Goal: Transaction & Acquisition: Purchase product/service

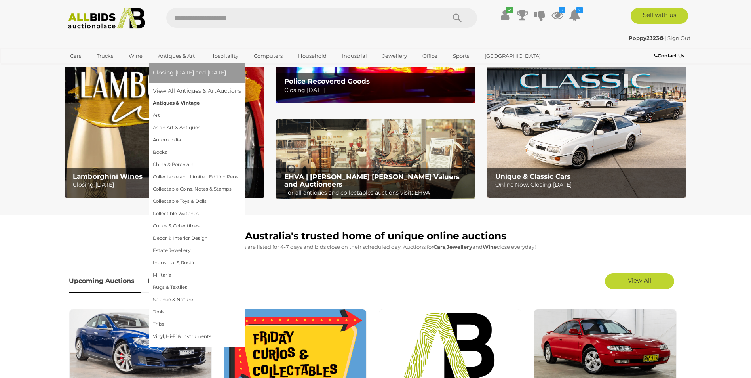
scroll to position [79, 0]
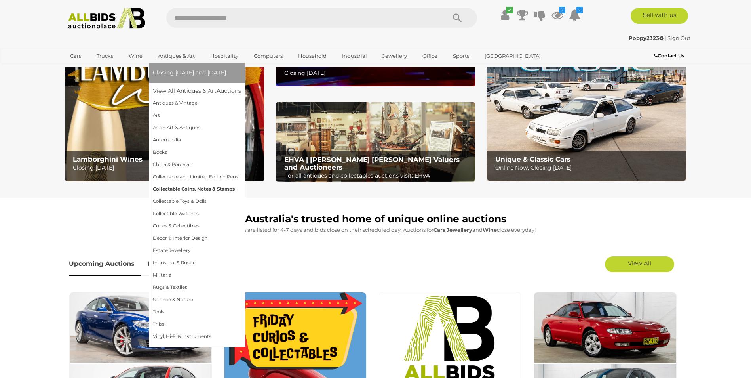
click at [194, 189] on link "Collectable Coins, Notes & Stamps" at bounding box center [197, 189] width 88 height 12
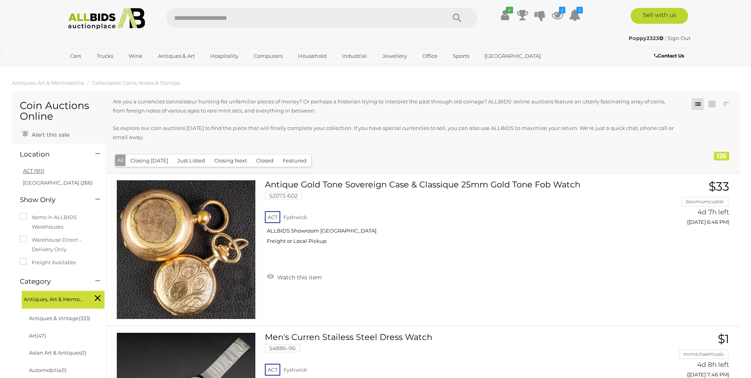
click at [45, 169] on li "ACT (911)" at bounding box center [60, 170] width 77 height 11
click at [34, 171] on link "ACT (911)" at bounding box center [33, 170] width 21 height 6
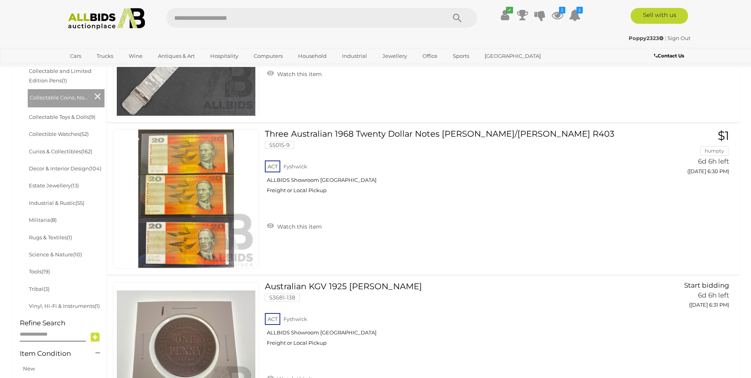
scroll to position [356, 0]
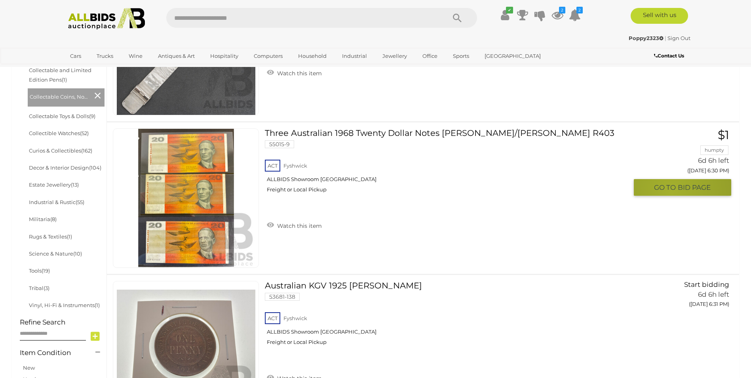
click at [672, 193] on button "GO TO BID PAGE" at bounding box center [682, 187] width 97 height 17
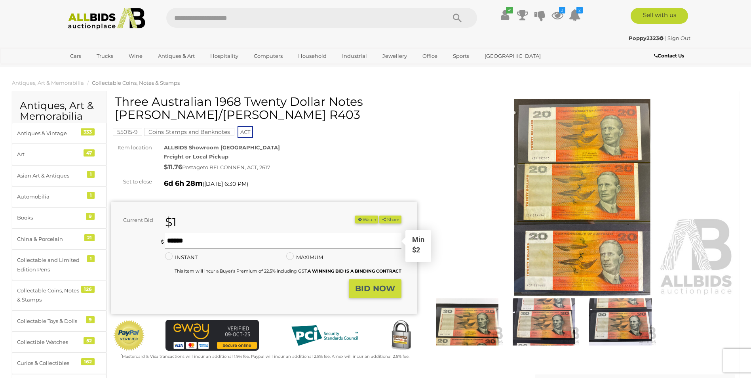
click at [231, 240] on input "text" at bounding box center [283, 241] width 236 height 16
type input "**"
click at [364, 290] on strong "BID NOW" at bounding box center [375, 288] width 40 height 10
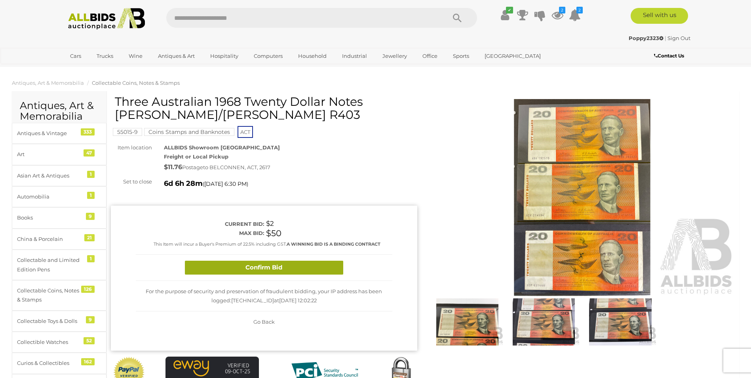
click at [273, 264] on button "Confirm Bid" at bounding box center [264, 268] width 158 height 14
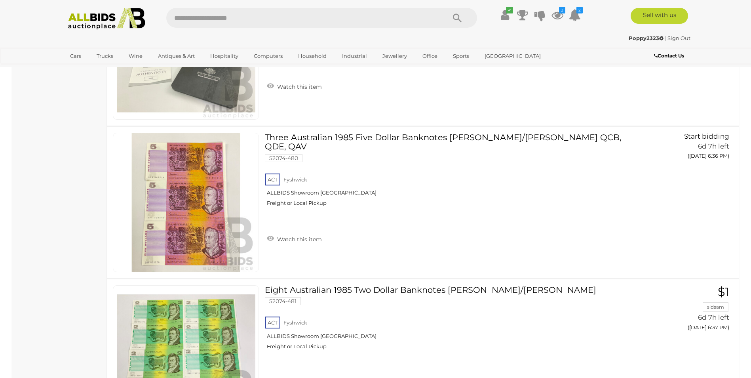
scroll to position [1147, 0]
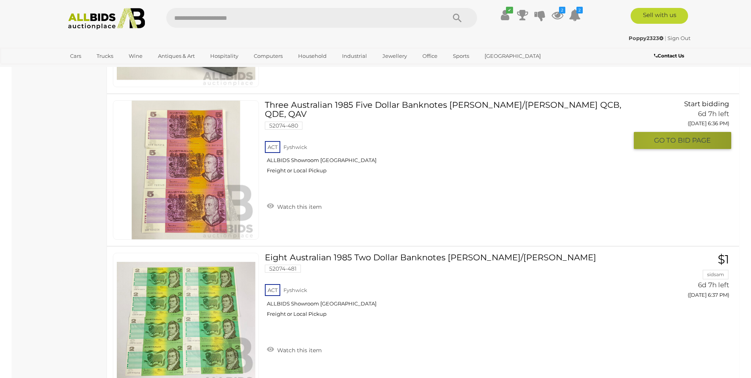
click at [657, 141] on span "GO TO" at bounding box center [666, 140] width 24 height 9
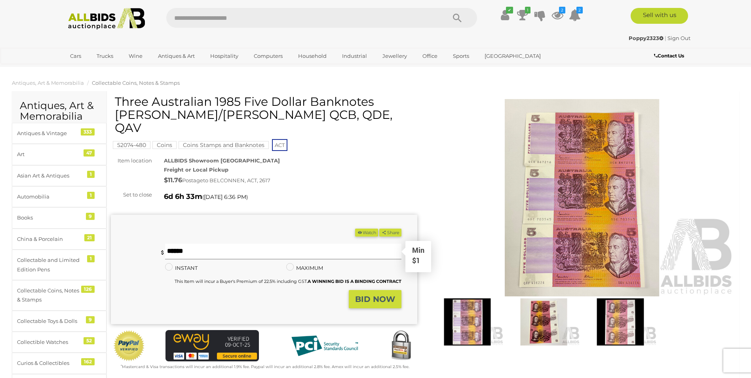
click at [271, 243] on input "text" at bounding box center [283, 251] width 236 height 16
type input "**"
click at [381, 292] on button "BID NOW" at bounding box center [375, 299] width 53 height 19
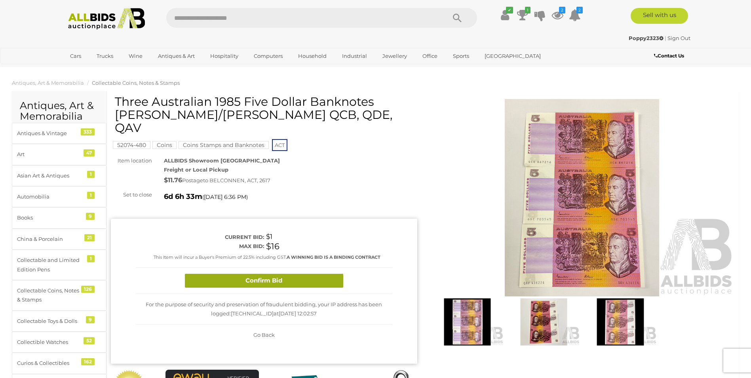
click at [249, 274] on button "Confirm Bid" at bounding box center [264, 281] width 158 height 14
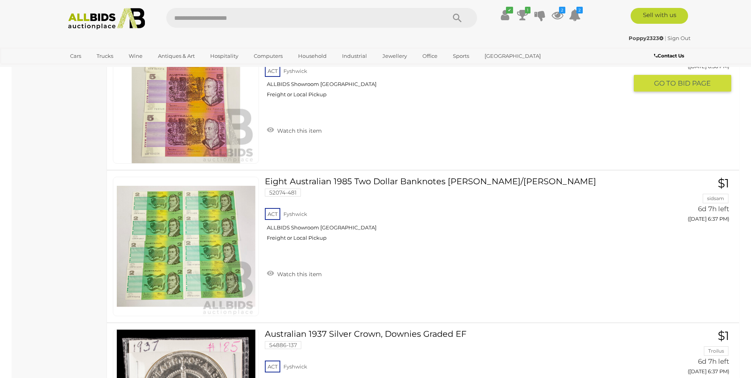
scroll to position [1278, 0]
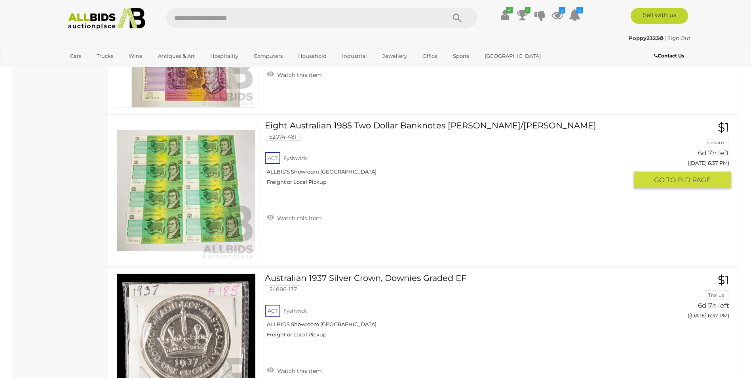
click at [692, 179] on span "BID PAGE" at bounding box center [694, 179] width 33 height 9
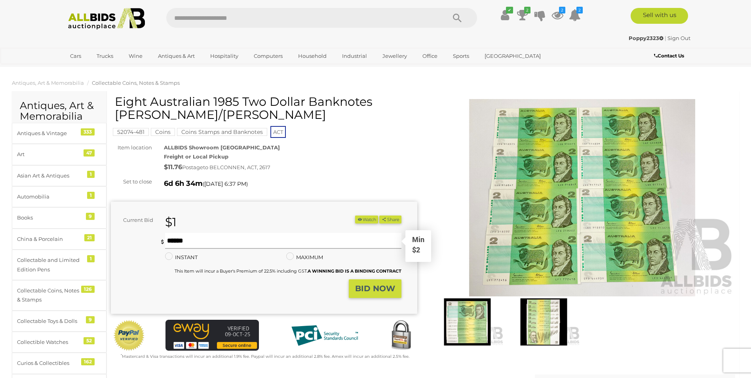
click at [247, 237] on input "text" at bounding box center [283, 241] width 236 height 16
type input "**"
click at [373, 283] on strong "BID NOW" at bounding box center [375, 288] width 40 height 10
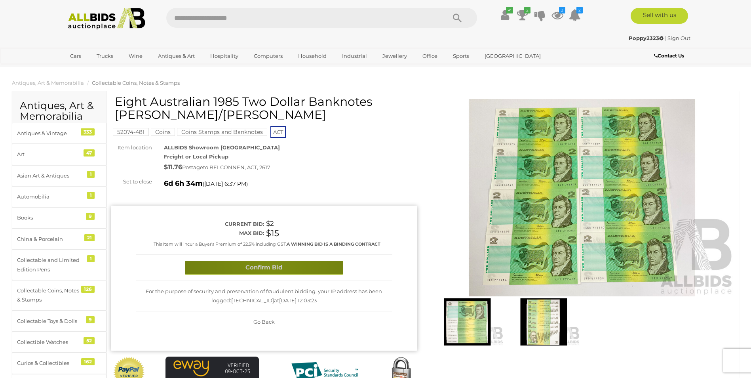
click at [271, 264] on button "Confirm Bid" at bounding box center [264, 268] width 158 height 14
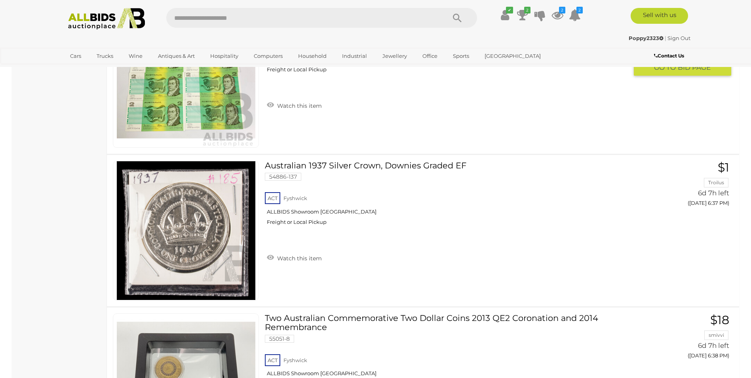
scroll to position [1391, 0]
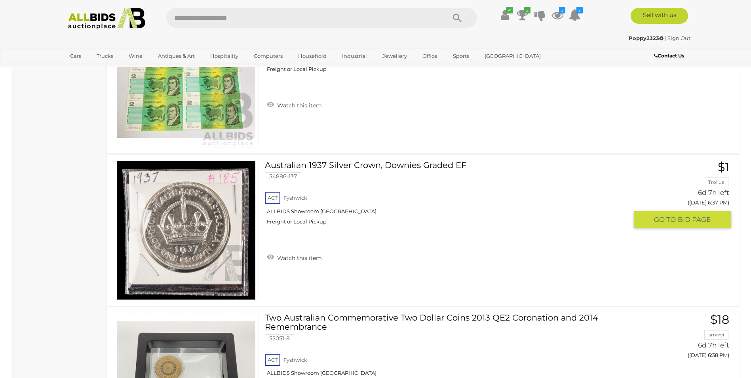
click at [386, 169] on link "Australian 1937 Silver Crown, Downies Graded EF 54886-137 ACT Fyshwick Freight …" at bounding box center [449, 195] width 357 height 70
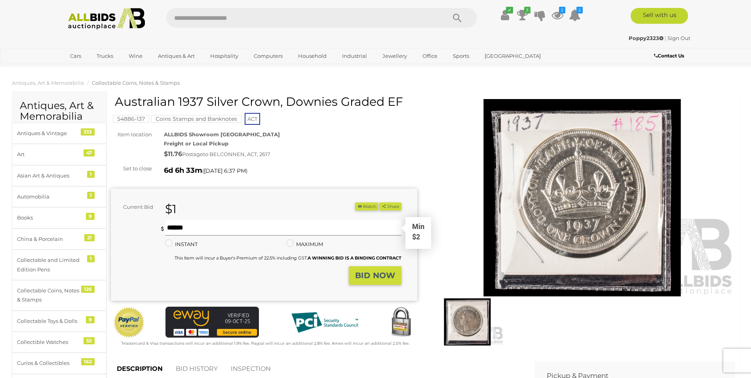
click at [246, 230] on input "text" at bounding box center [283, 228] width 236 height 16
type input "**"
click at [386, 280] on strong "BID NOW" at bounding box center [375, 275] width 40 height 10
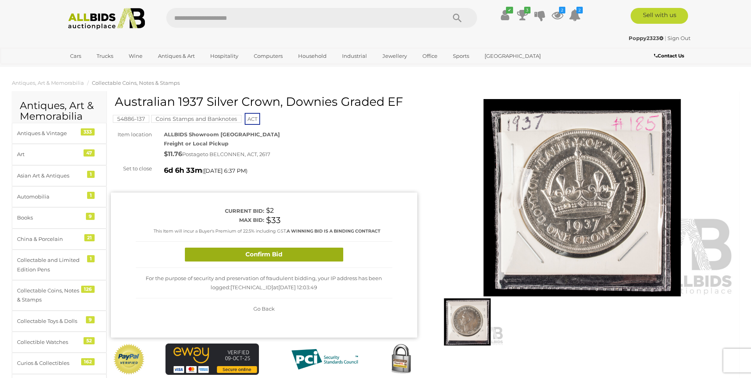
click at [274, 253] on button "Confirm Bid" at bounding box center [264, 254] width 158 height 14
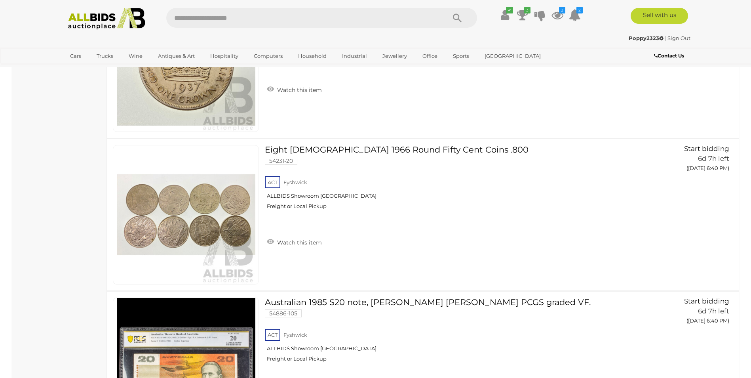
scroll to position [1864, 0]
click at [362, 147] on link "Eight Australian 1966 Round Fifty Cent Coins .800 54231-20 ACT Fyshwick" at bounding box center [449, 180] width 357 height 70
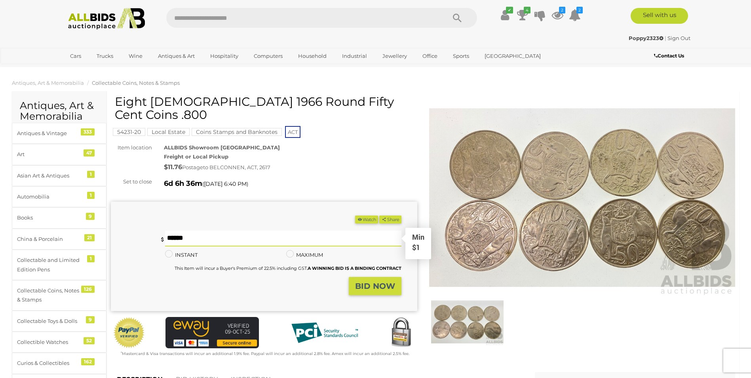
click at [280, 230] on input "text" at bounding box center [283, 238] width 236 height 16
type input "**"
click at [369, 280] on button "BID NOW" at bounding box center [375, 286] width 53 height 19
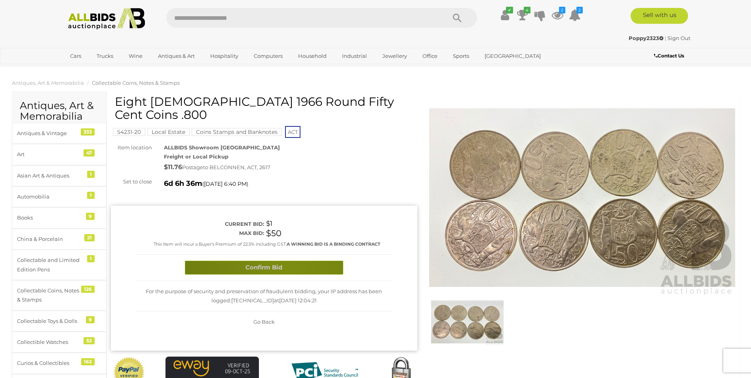
click at [289, 261] on button "Confirm Bid" at bounding box center [264, 268] width 158 height 14
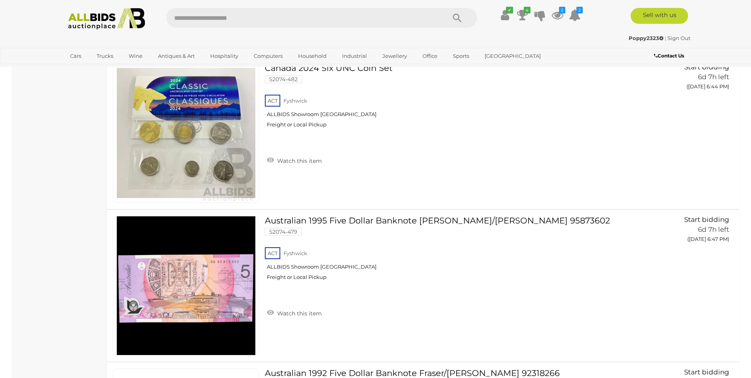
scroll to position [2753, 0]
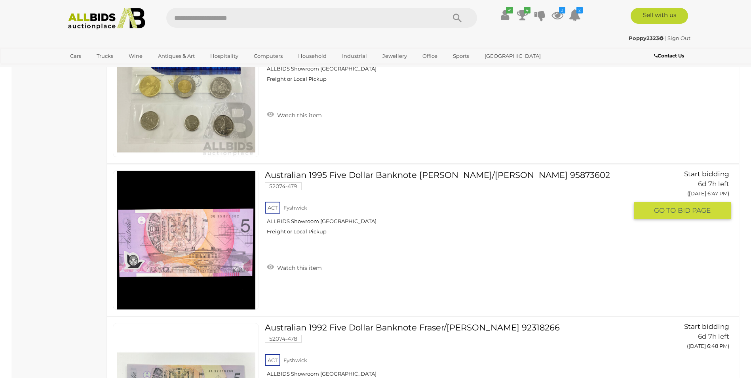
click at [275, 269] on link "Watch this item" at bounding box center [294, 267] width 59 height 12
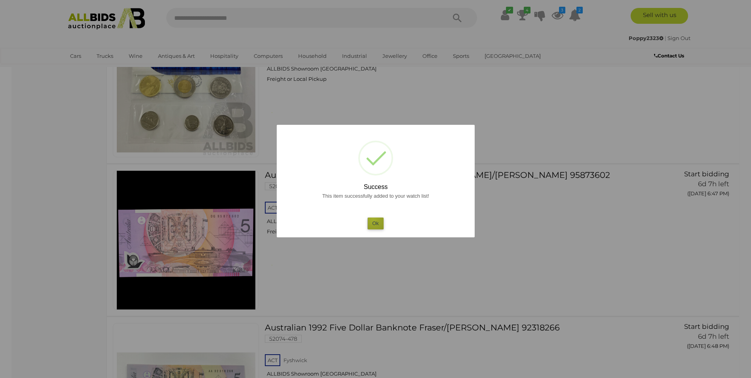
click at [373, 218] on button "Ok" at bounding box center [375, 222] width 16 height 11
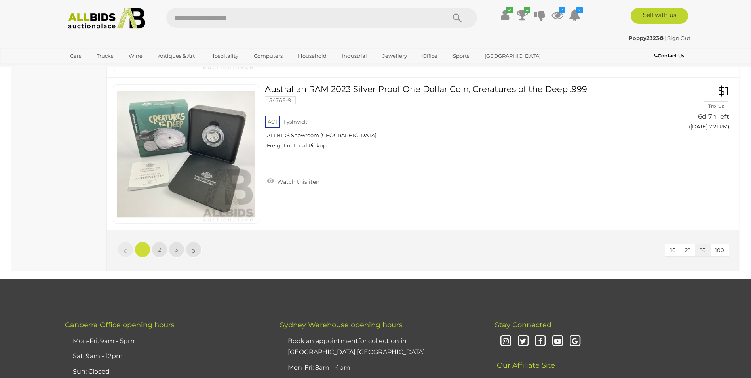
scroll to position [7623, 0]
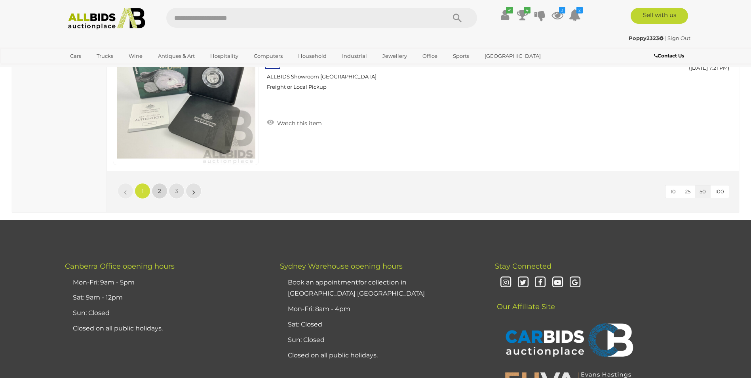
click at [156, 188] on link "2" at bounding box center [160, 191] width 16 height 16
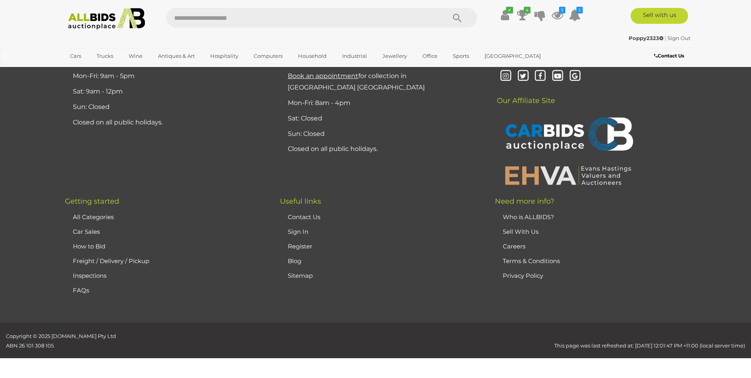
scroll to position [93, 0]
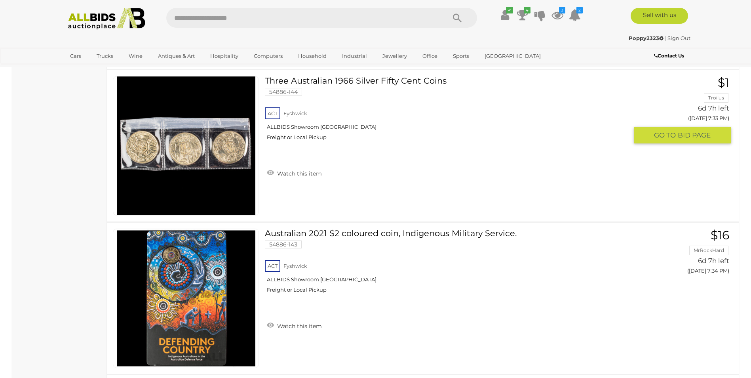
scroll to position [1479, 0]
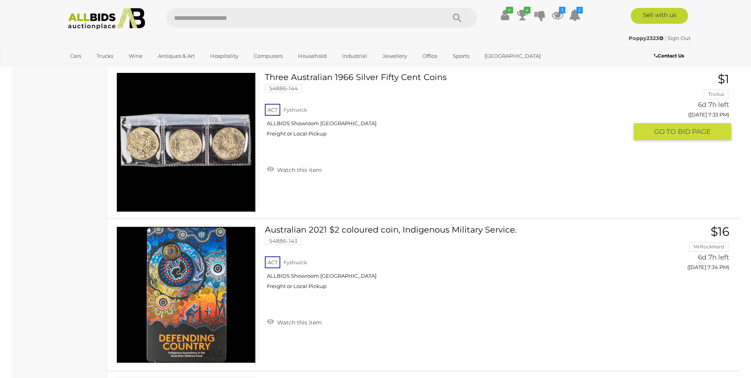
click at [671, 134] on span "GO TO" at bounding box center [666, 131] width 24 height 9
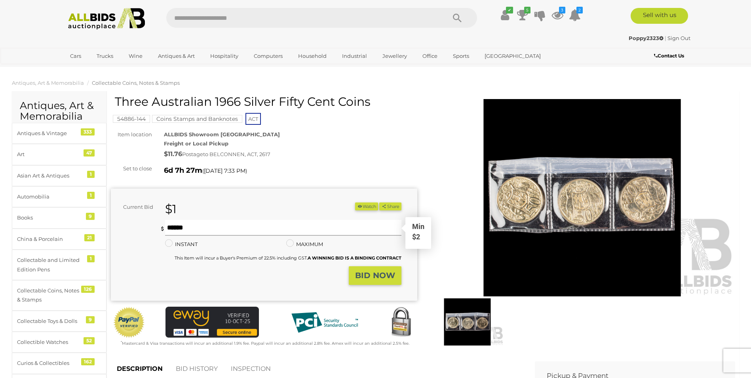
click at [240, 230] on input "text" at bounding box center [283, 228] width 236 height 16
type input "**"
click at [357, 278] on strong "BID NOW" at bounding box center [375, 275] width 40 height 10
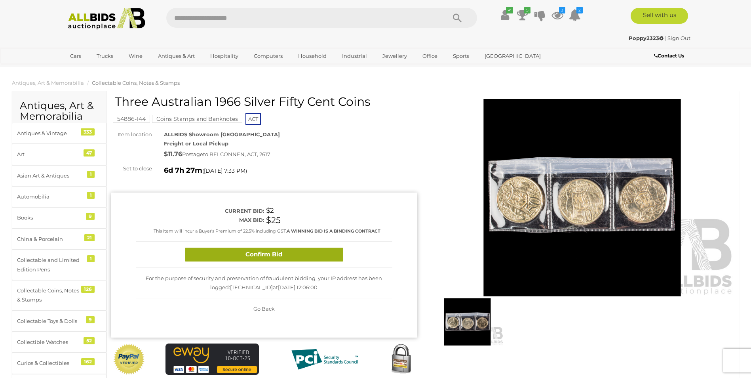
click at [256, 248] on button "Confirm Bid" at bounding box center [264, 254] width 158 height 14
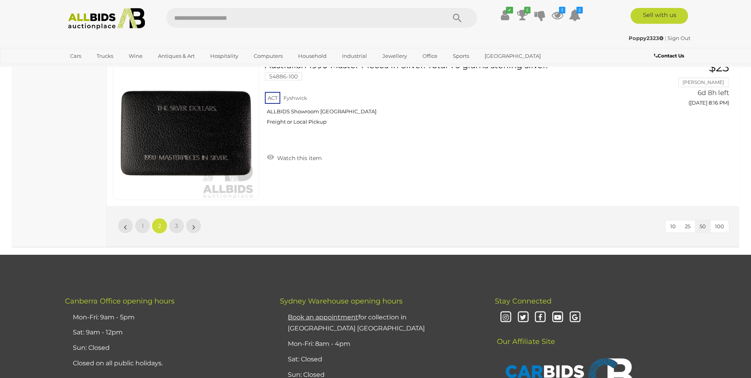
scroll to position [7601, 0]
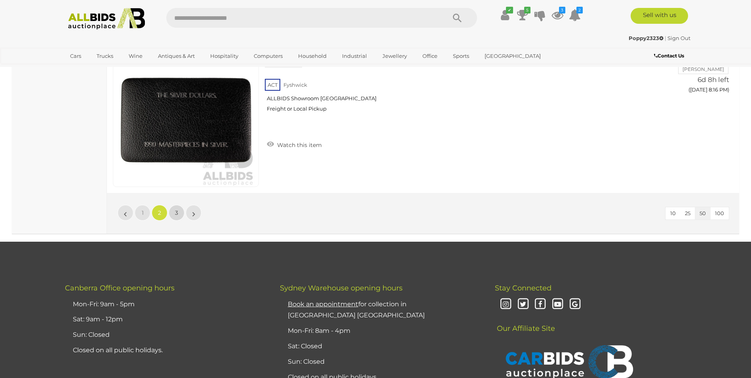
click at [178, 217] on link "3" at bounding box center [177, 213] width 16 height 16
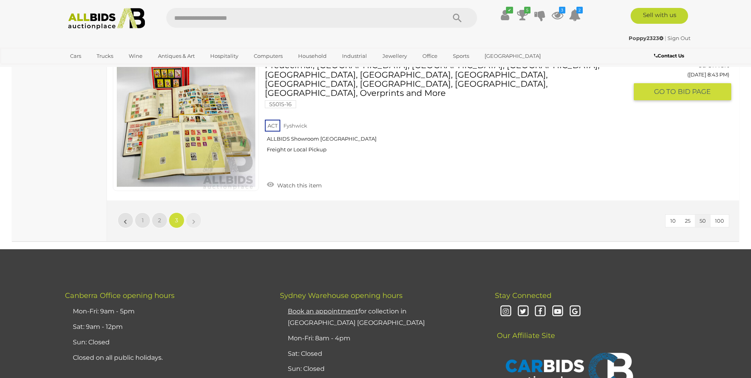
scroll to position [3973, 0]
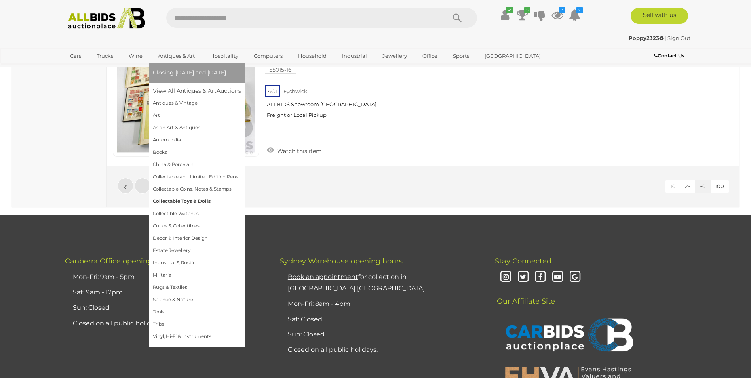
click at [187, 202] on link "Collectable Toys & Dolls" at bounding box center [197, 201] width 88 height 12
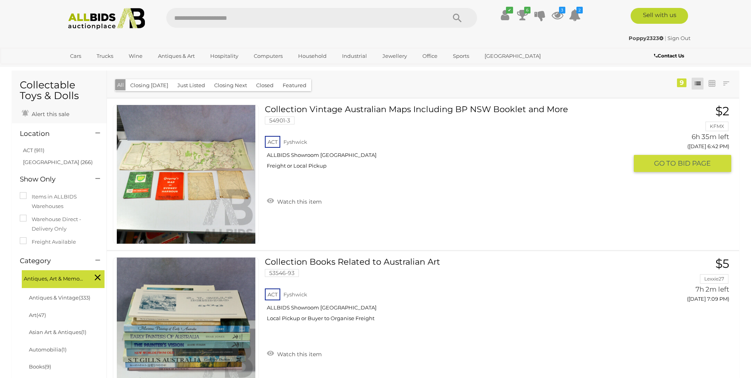
scroll to position [79, 0]
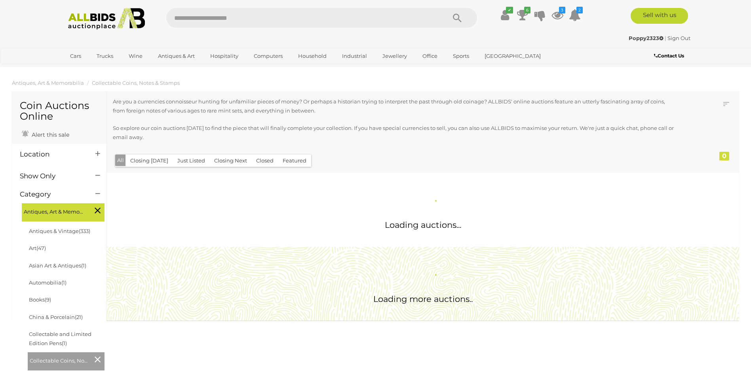
scroll to position [757, 0]
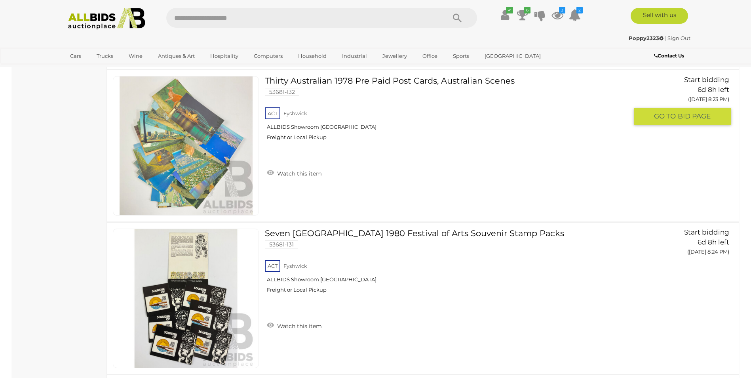
scroll to position [876, 0]
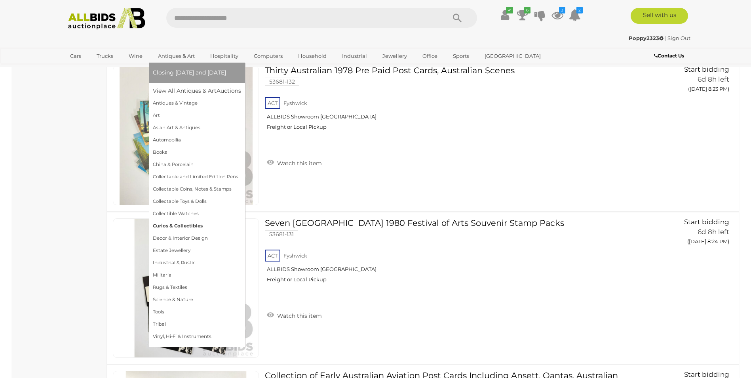
click at [174, 221] on link "Curios & Collectibles" at bounding box center [197, 226] width 88 height 12
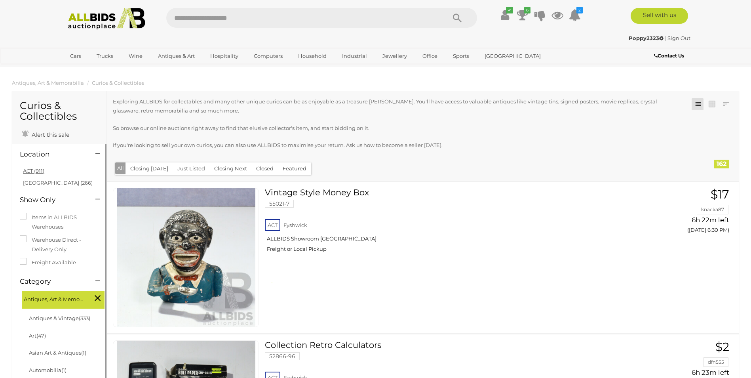
click at [36, 172] on link "ACT (911)" at bounding box center [33, 170] width 21 height 6
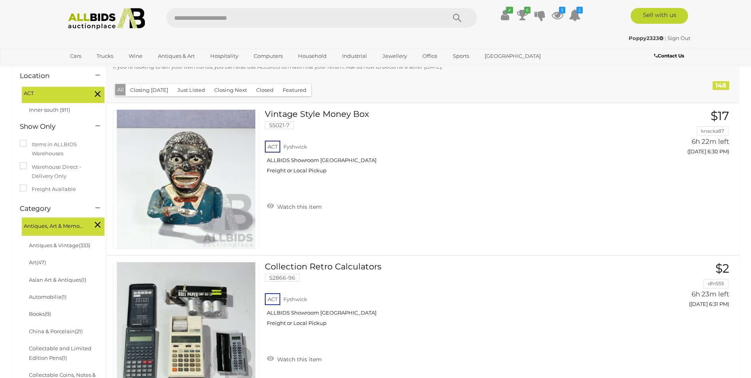
scroll to position [79, 0]
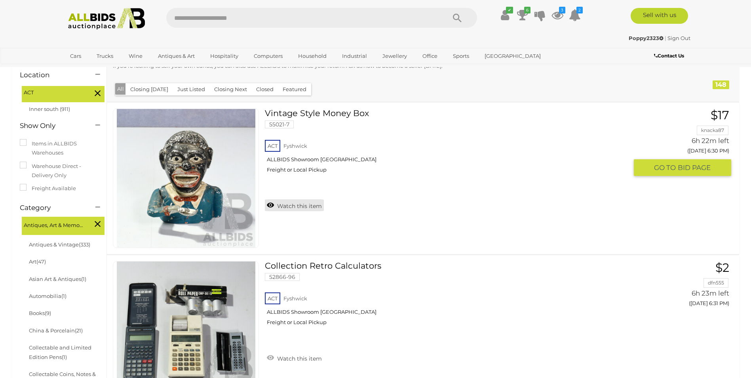
click at [274, 205] on link "Watch this item" at bounding box center [294, 205] width 59 height 12
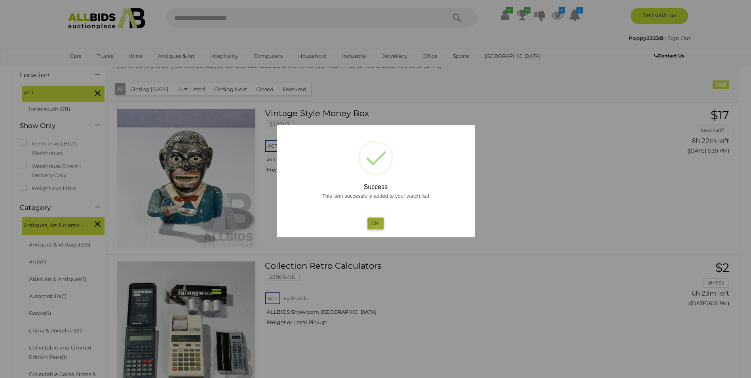
click at [378, 226] on button "Ok" at bounding box center [375, 222] width 16 height 11
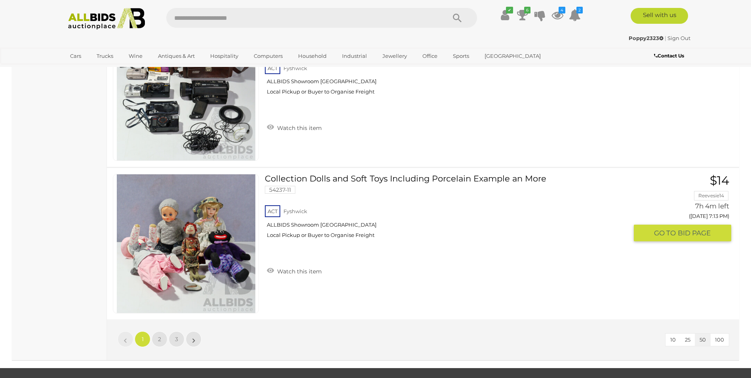
scroll to position [7522, 0]
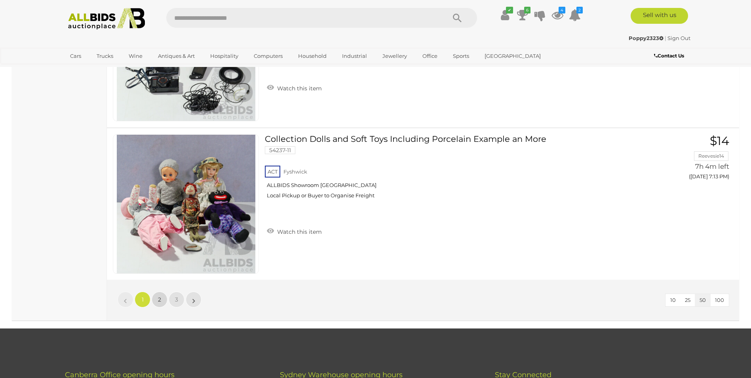
click at [157, 304] on link "2" at bounding box center [160, 299] width 16 height 16
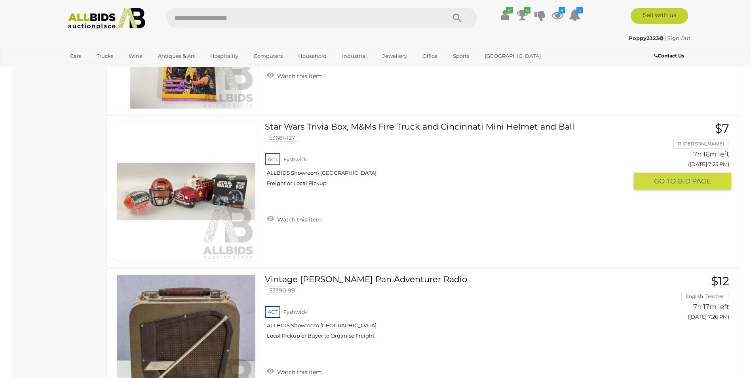
scroll to position [1923, 0]
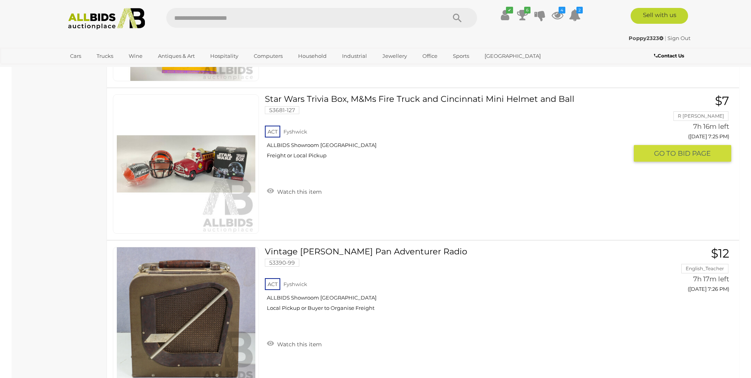
click at [309, 98] on link "Star Wars Trivia Box, M&Ms Fire Truck and Cincinnati Mini Helmet and Ball 53681…" at bounding box center [449, 129] width 357 height 70
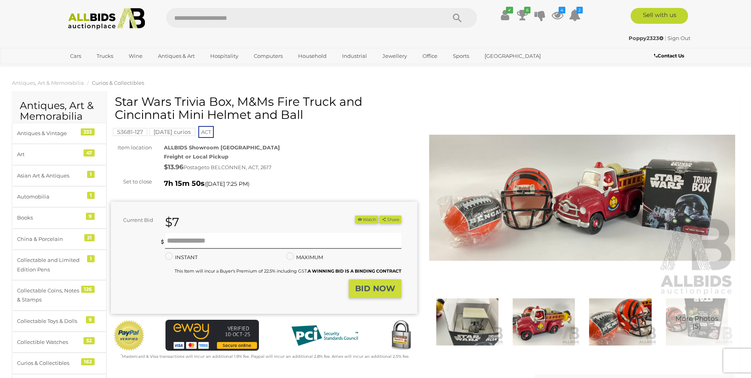
click at [477, 238] on img at bounding box center [582, 198] width 306 height 198
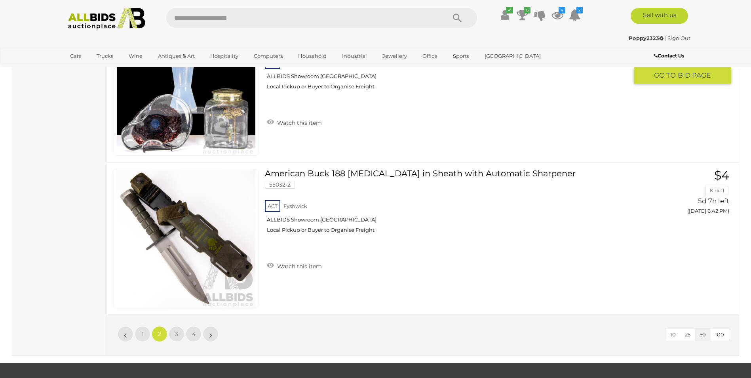
scroll to position [7533, 0]
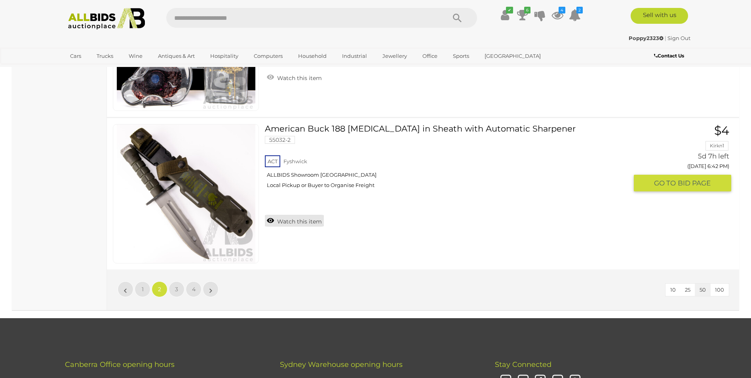
click at [267, 221] on link "Watch this item" at bounding box center [294, 221] width 59 height 12
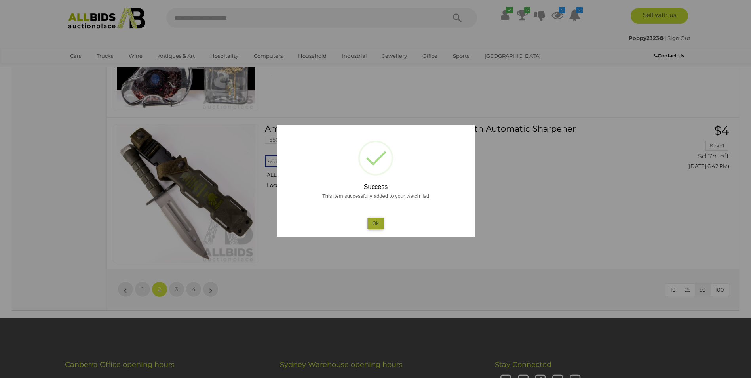
click at [375, 223] on button "Ok" at bounding box center [375, 222] width 16 height 11
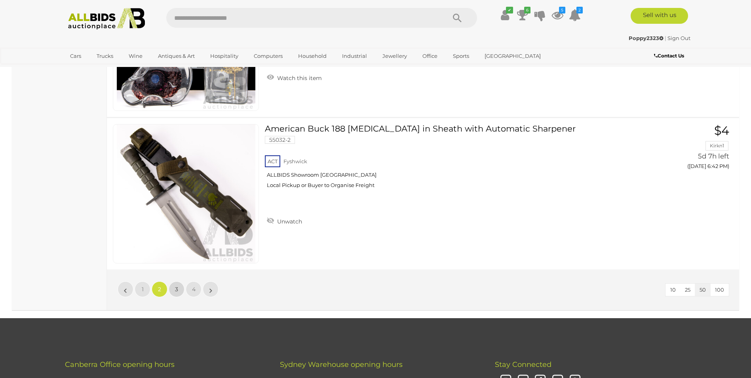
click at [177, 290] on span "3" at bounding box center [176, 288] width 3 height 7
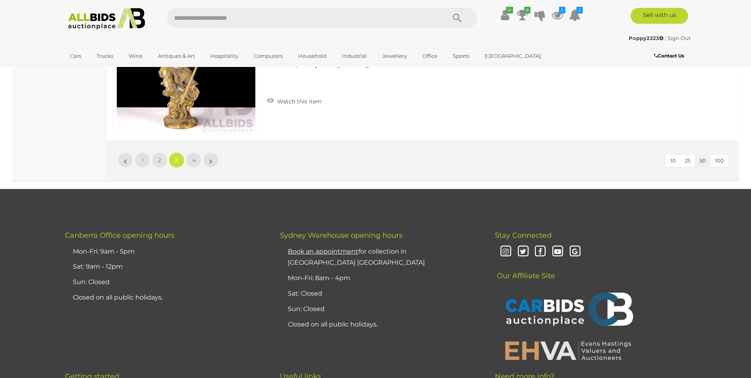
scroll to position [7663, 0]
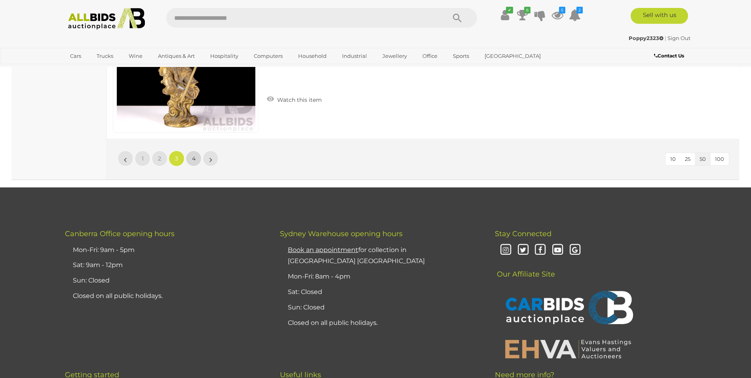
click at [192, 161] on span "4" at bounding box center [194, 158] width 4 height 7
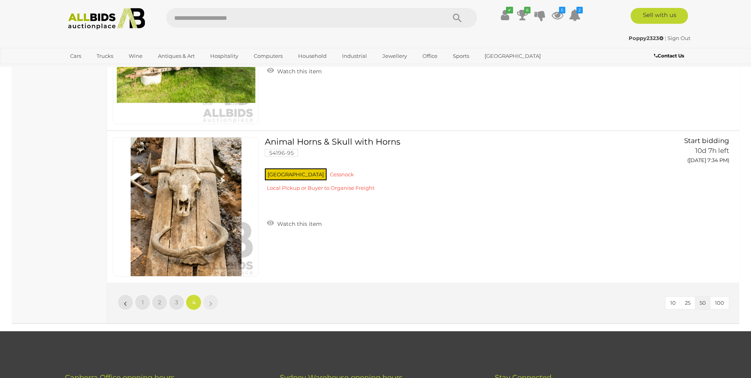
scroll to position [1764, 0]
